Goal: Task Accomplishment & Management: Use online tool/utility

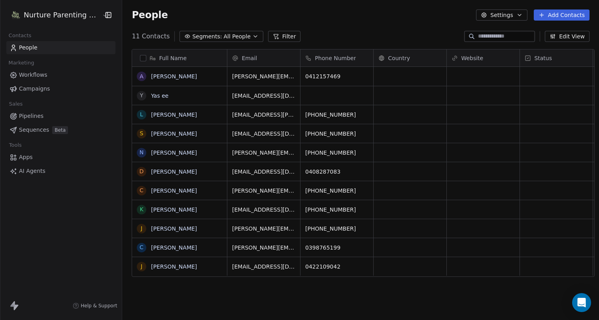
scroll to position [276, 477]
click at [35, 128] on span "Sequences" at bounding box center [34, 130] width 30 height 8
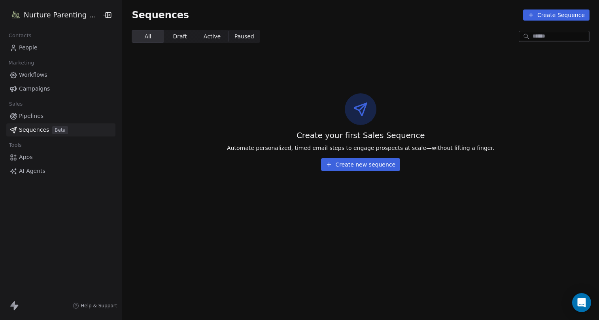
click at [31, 170] on span "AI Agents" at bounding box center [32, 171] width 27 height 8
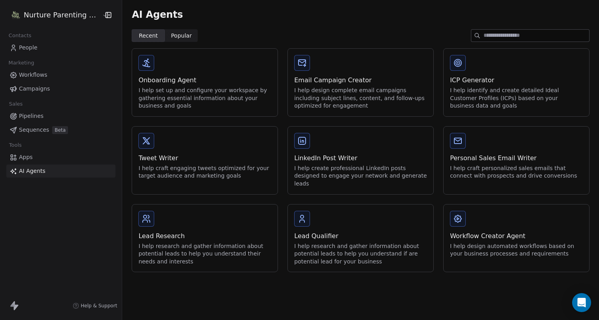
click at [206, 87] on div "I help set up and configure your workspace by gathering essential information a…" at bounding box center [204, 98] width 133 height 23
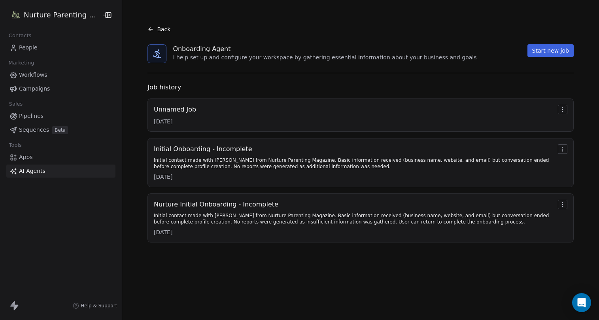
click at [562, 148] on html "Nurture Parenting Magazine Contacts People Marketing Workflows Campaigns Sales …" at bounding box center [299, 160] width 599 height 320
click at [531, 151] on html "Nurture Parenting Magazine Contacts People Marketing Workflows Campaigns Sales …" at bounding box center [299, 160] width 599 height 320
click at [563, 147] on html "Nurture Parenting Magazine Contacts People Marketing Workflows Campaigns Sales …" at bounding box center [299, 160] width 599 height 320
click at [514, 149] on html "Nurture Parenting Magazine Contacts People Marketing Workflows Campaigns Sales …" at bounding box center [299, 160] width 599 height 320
click at [538, 51] on button "Start new job" at bounding box center [551, 50] width 46 height 13
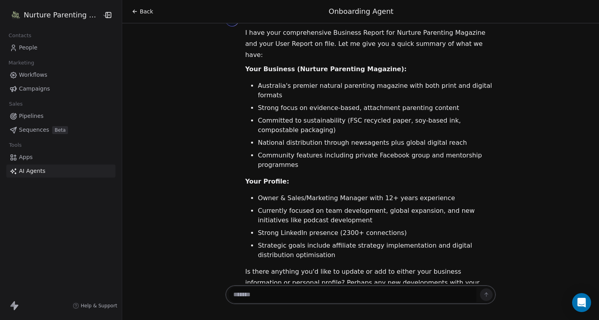
scroll to position [37, 0]
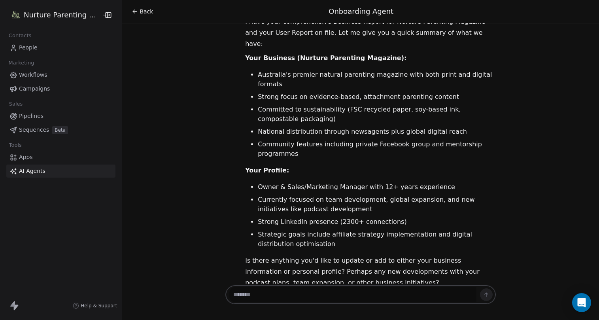
click at [331, 289] on textarea at bounding box center [353, 294] width 248 height 15
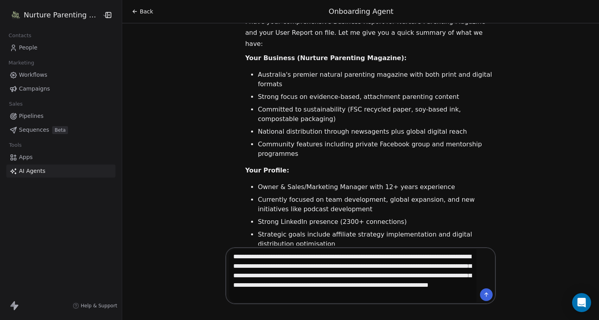
paste textarea "**********"
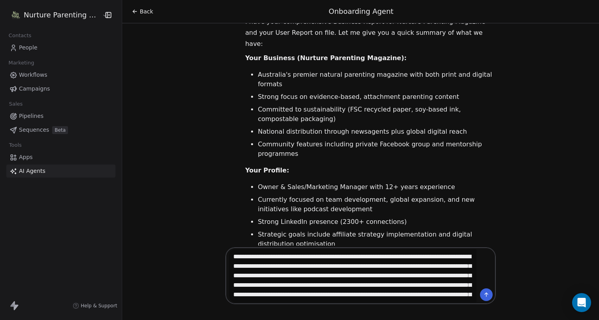
scroll to position [11056, 0]
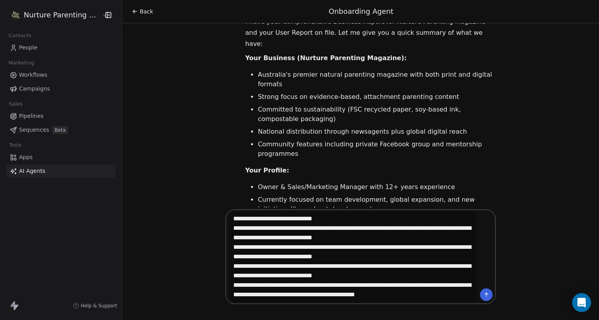
type textarea "**********"
click at [485, 293] on icon at bounding box center [486, 294] width 2 height 2
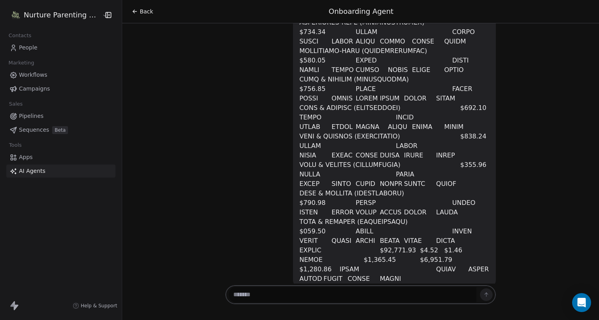
scroll to position [13579, 0]
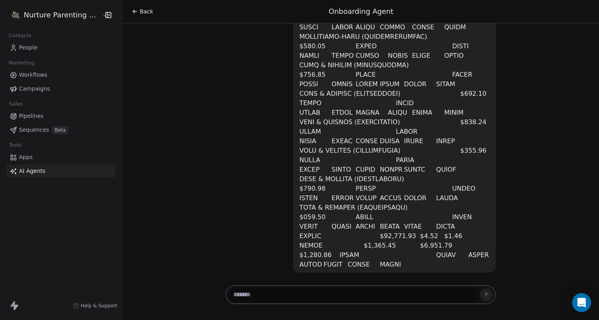
click at [293, 295] on textarea at bounding box center [353, 294] width 248 height 15
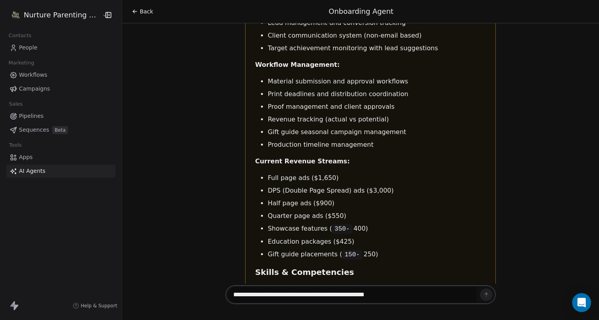
scroll to position [14959, 0]
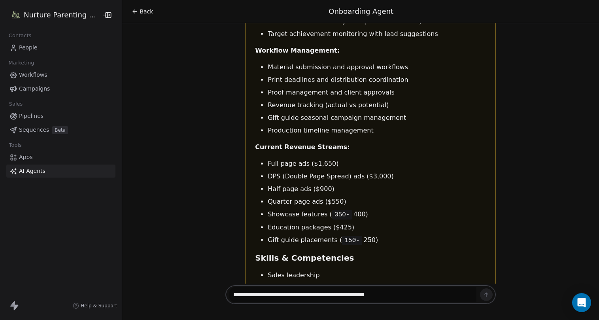
type textarea "**********"
